Goal: Transaction & Acquisition: Subscribe to service/newsletter

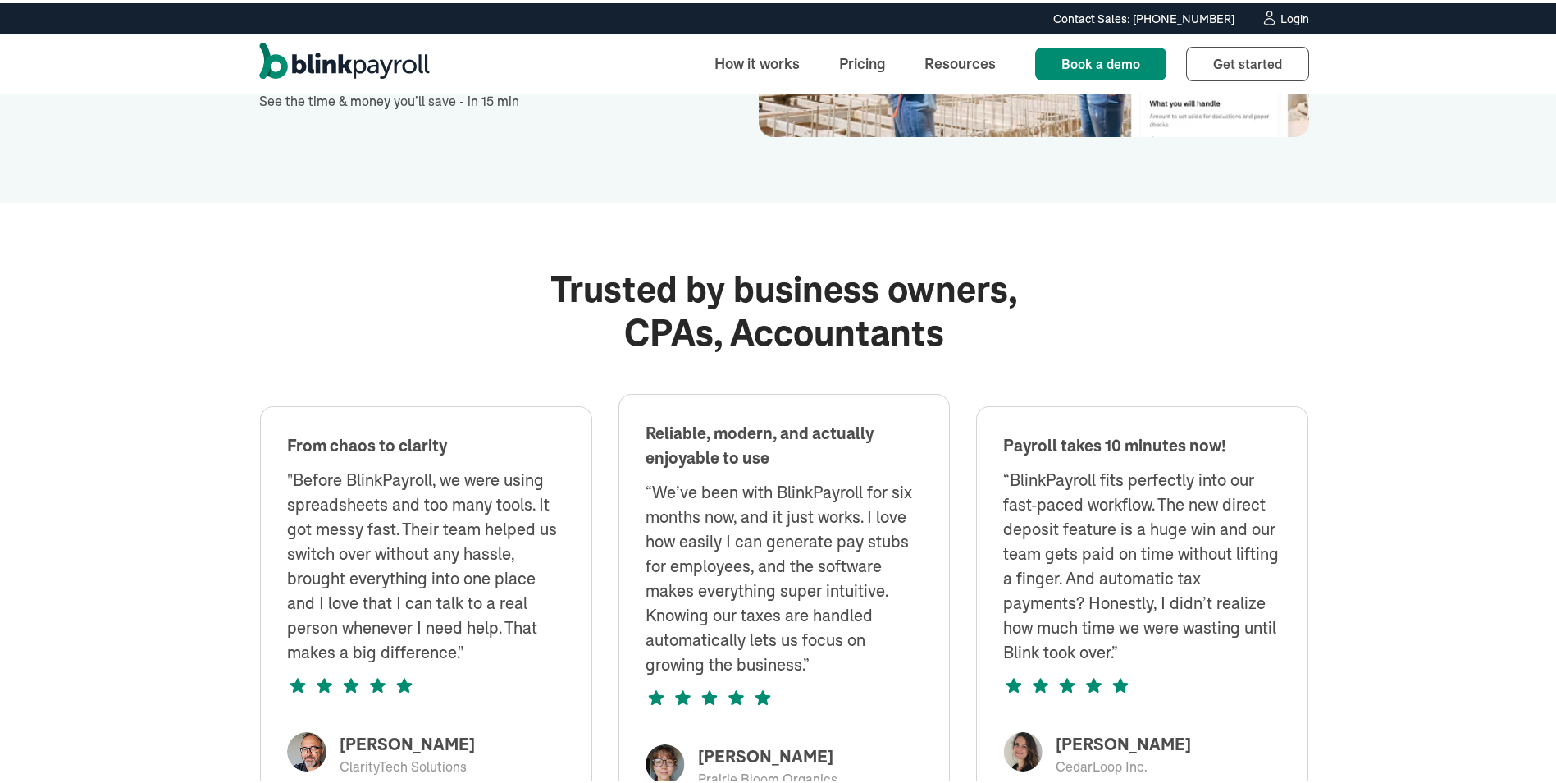
scroll to position [3178, 0]
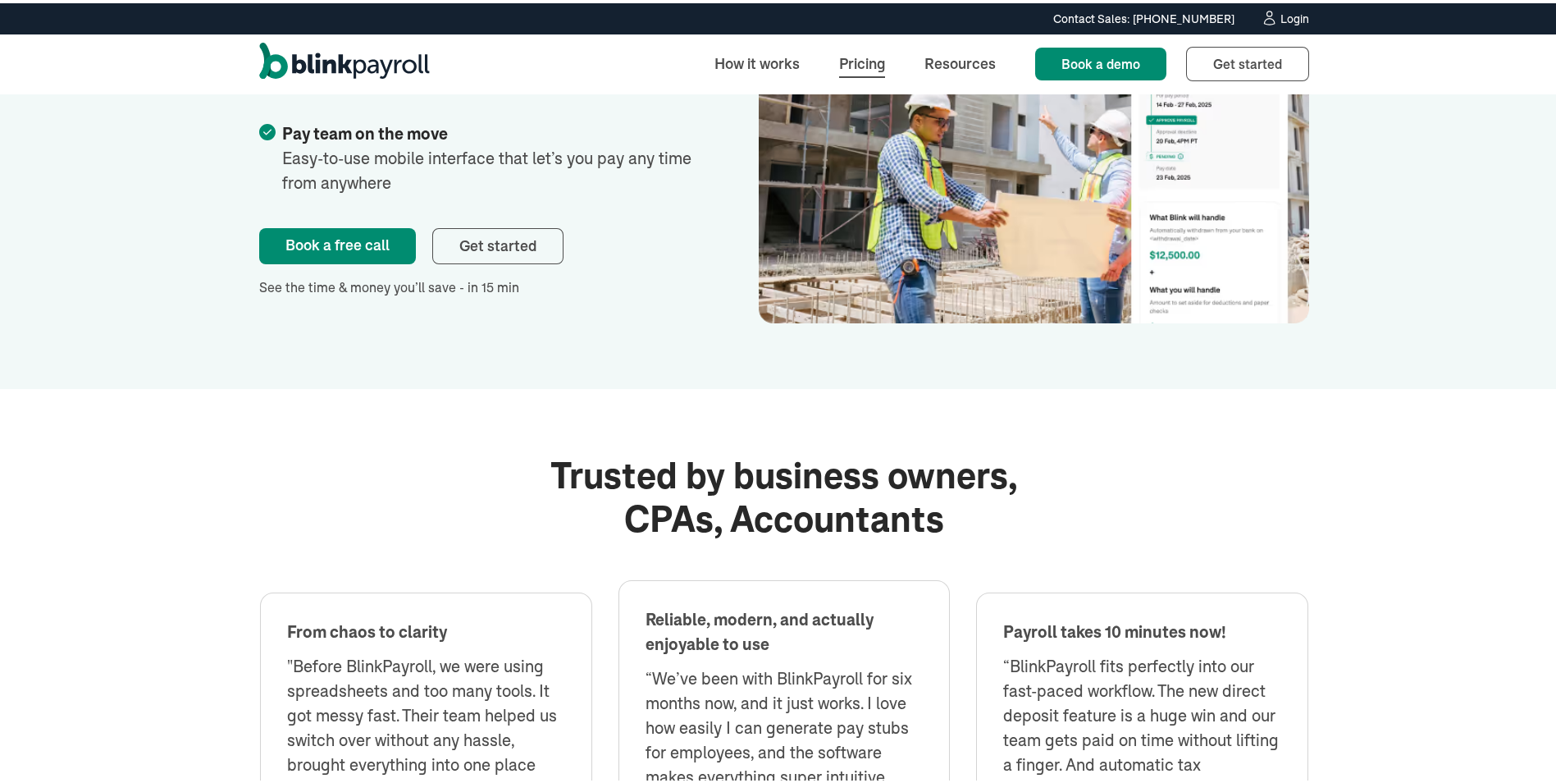
click at [858, 60] on link "Pricing" at bounding box center [862, 60] width 72 height 35
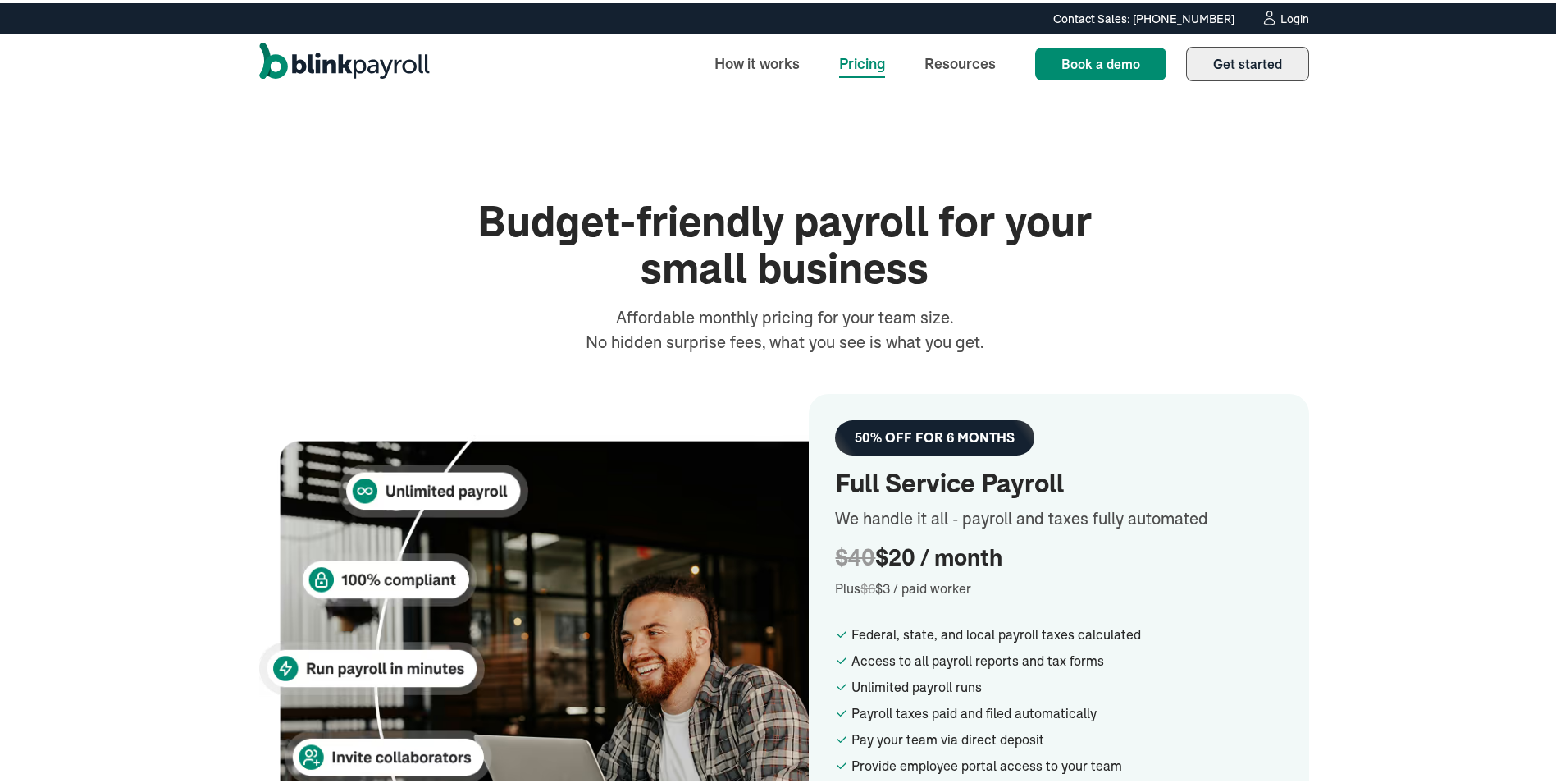
click at [1247, 69] on link "Get started Sign up" at bounding box center [1247, 60] width 123 height 34
